Goal: Task Accomplishment & Management: Use online tool/utility

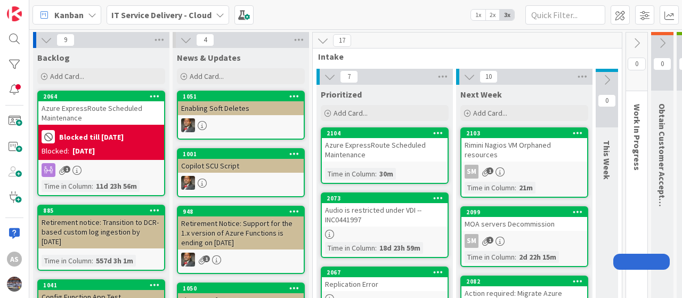
click at [366, 151] on div "Azure ExpressRoute Scheduled Maintenance" at bounding box center [385, 149] width 126 height 23
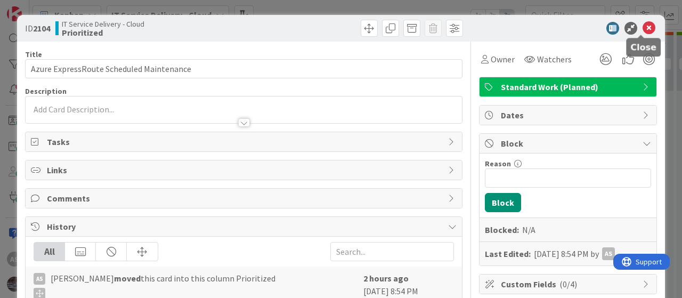
click at [643, 27] on icon at bounding box center [649, 28] width 13 height 13
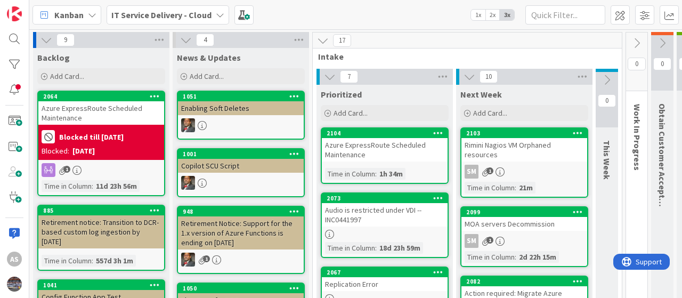
click at [436, 134] on icon at bounding box center [438, 132] width 10 height 7
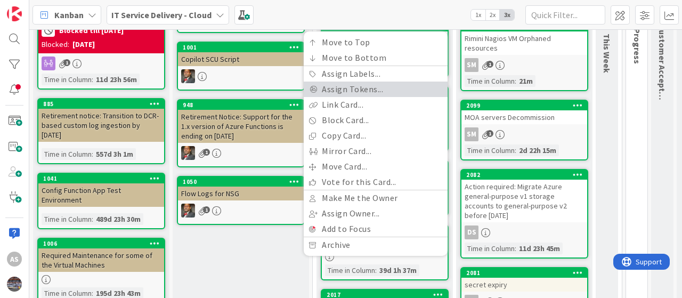
scroll to position [128, 0]
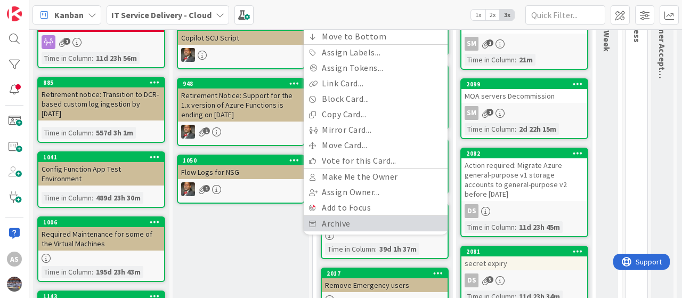
click at [362, 221] on link "Archive" at bounding box center [376, 223] width 144 height 15
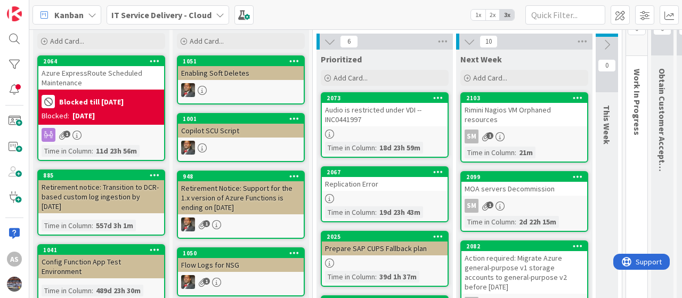
scroll to position [34, 0]
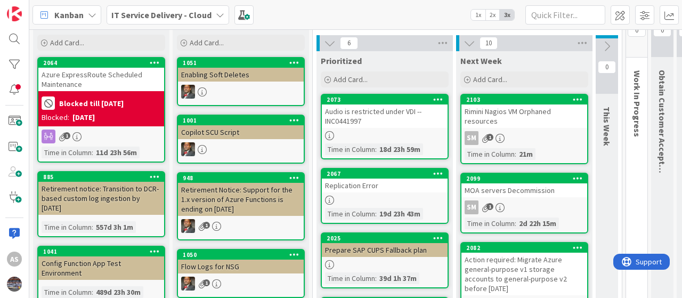
click at [138, 90] on div "Azure ExpressRoute Scheduled Maintenance" at bounding box center [101, 79] width 126 height 23
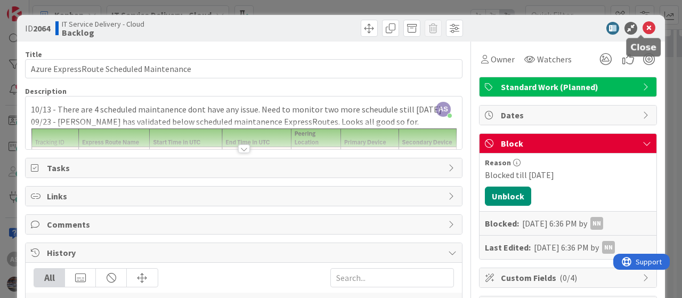
click at [643, 26] on icon at bounding box center [649, 28] width 13 height 13
